Goal: Transaction & Acquisition: Purchase product/service

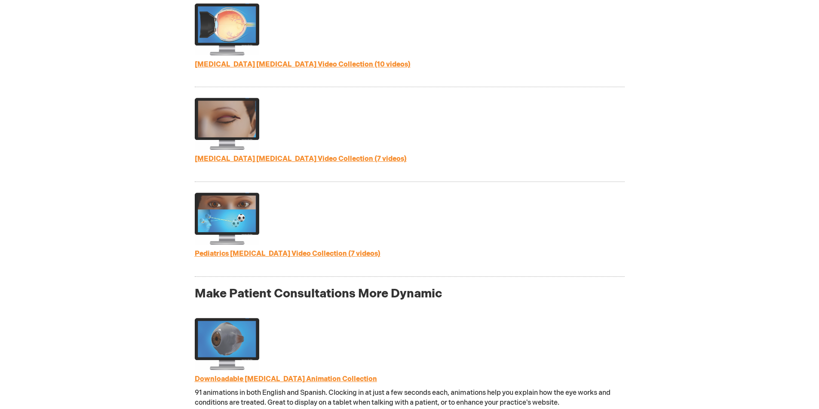
scroll to position [687, 0]
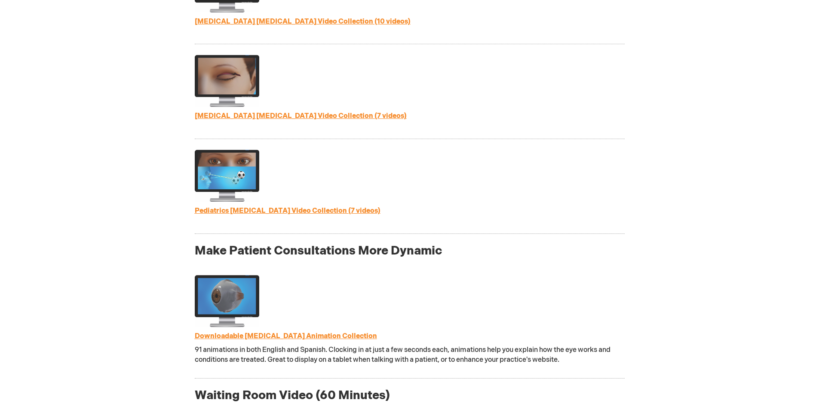
click at [265, 209] on link "Pediatrics [MEDICAL_DATA] Video Collection (7 videos)" at bounding box center [288, 211] width 186 height 8
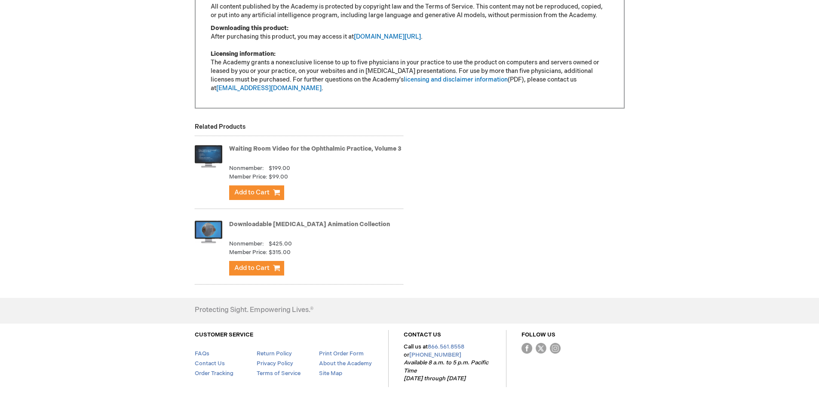
scroll to position [868, 0]
